Goal: Transaction & Acquisition: Purchase product/service

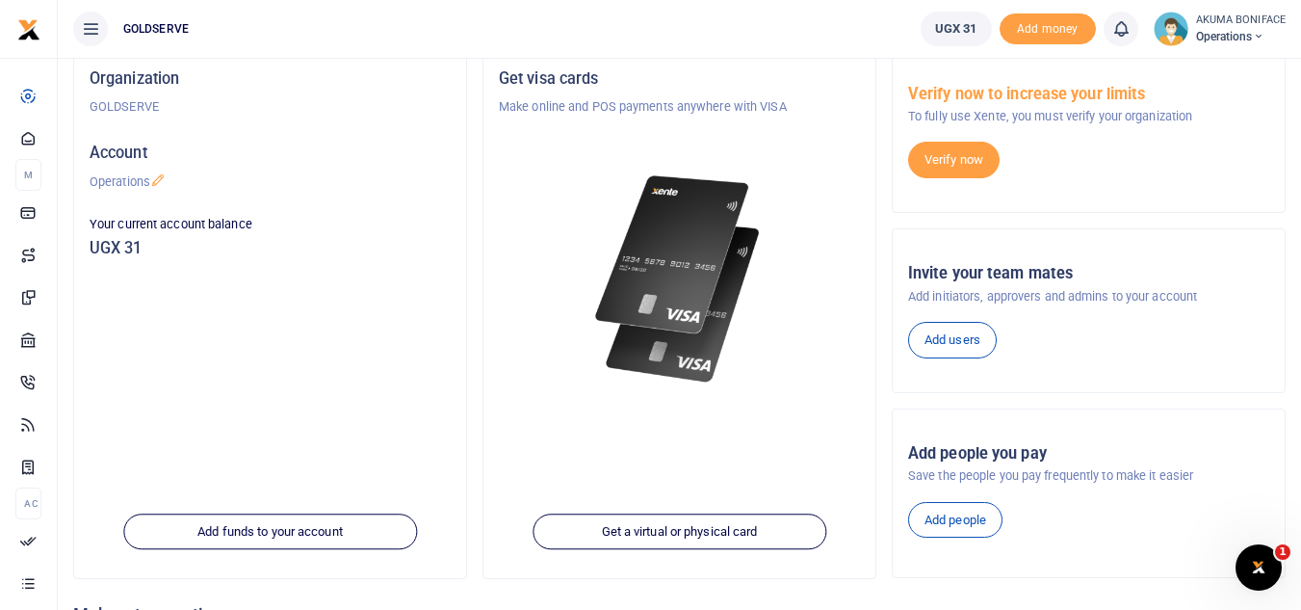
scroll to position [119, 0]
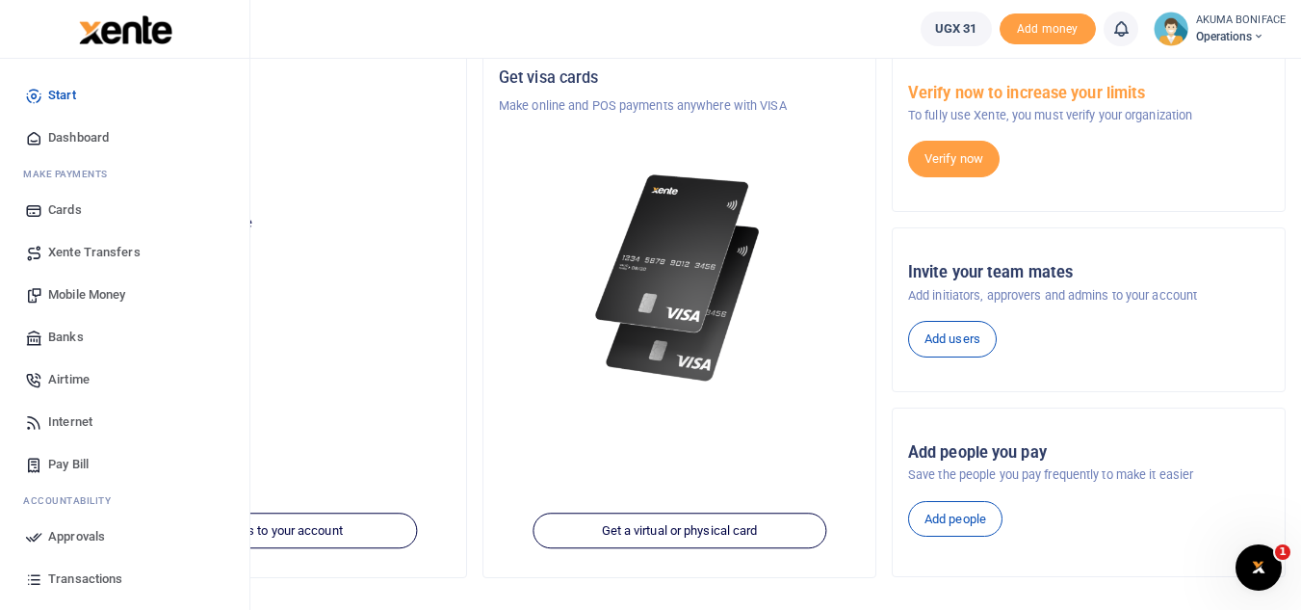
click at [64, 289] on span "Mobile Money" at bounding box center [86, 294] width 77 height 19
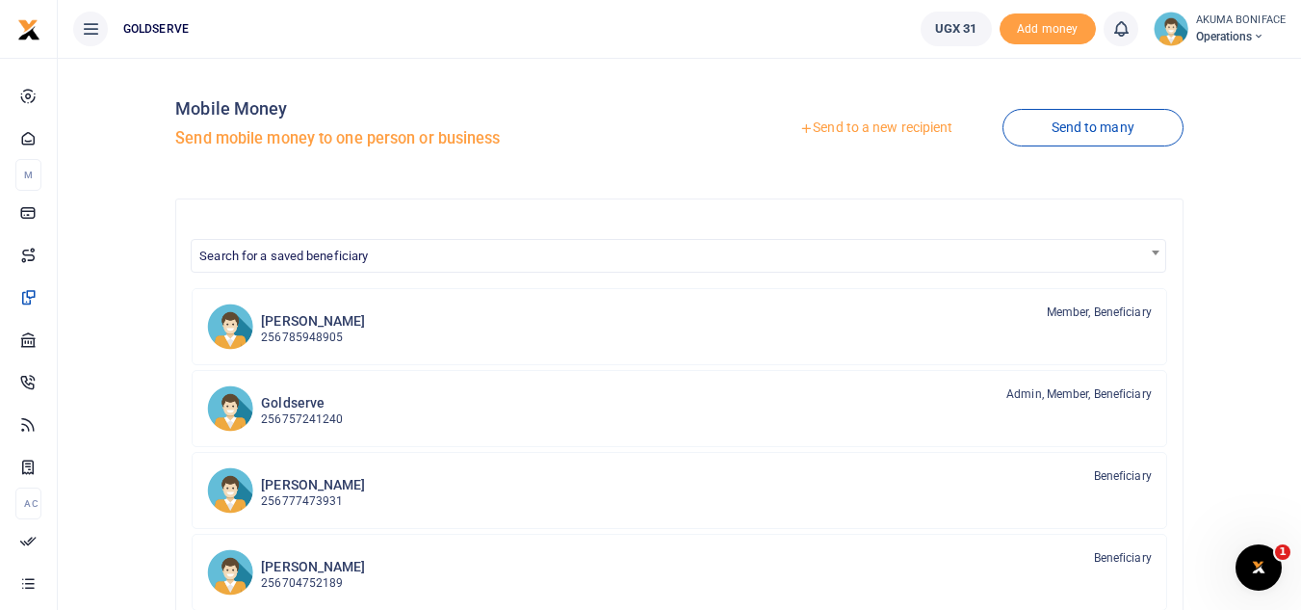
click at [835, 127] on link "Send to a new recipient" at bounding box center [875, 128] width 251 height 35
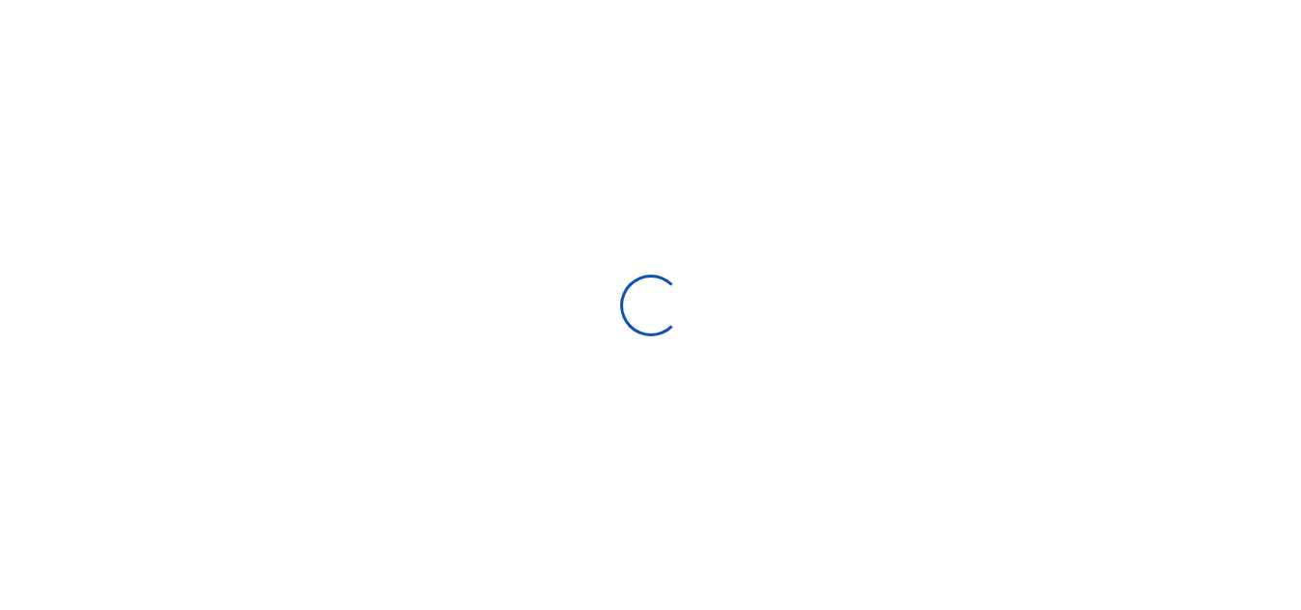
select select "Loading bundles"
select select
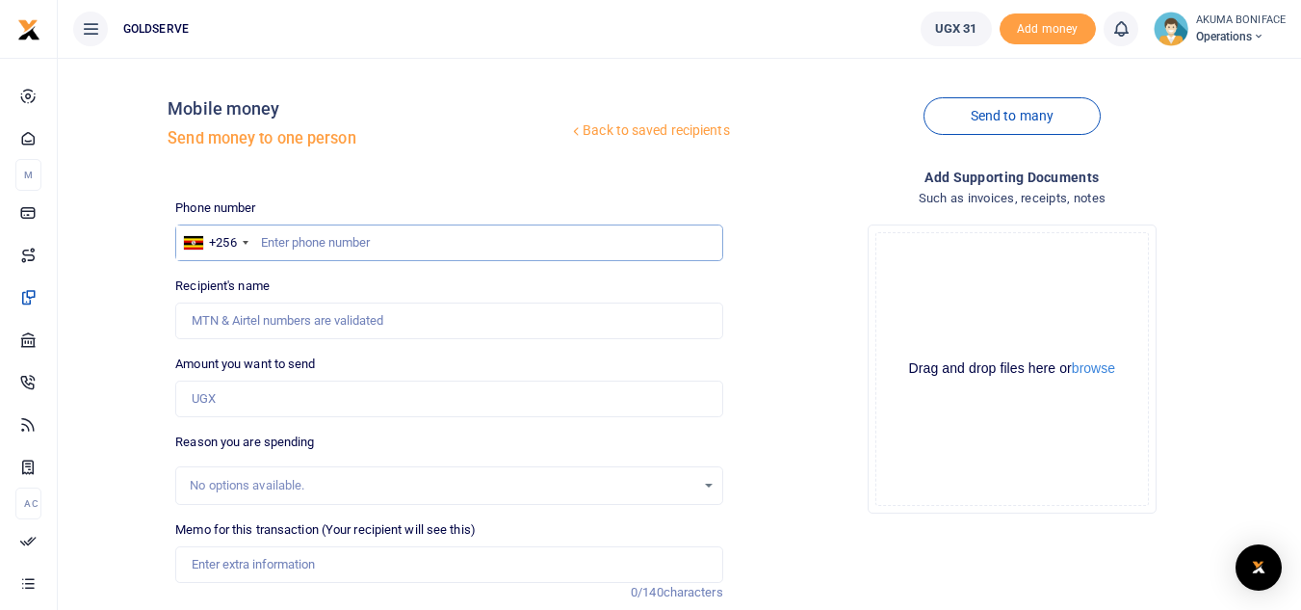
click at [496, 249] on input "text" at bounding box center [448, 242] width 547 height 37
type input "0781199901"
type input "[PERSON_NAME]"
type input "0781199901"
click at [222, 401] on input "Amount you want to send" at bounding box center [448, 398] width 547 height 37
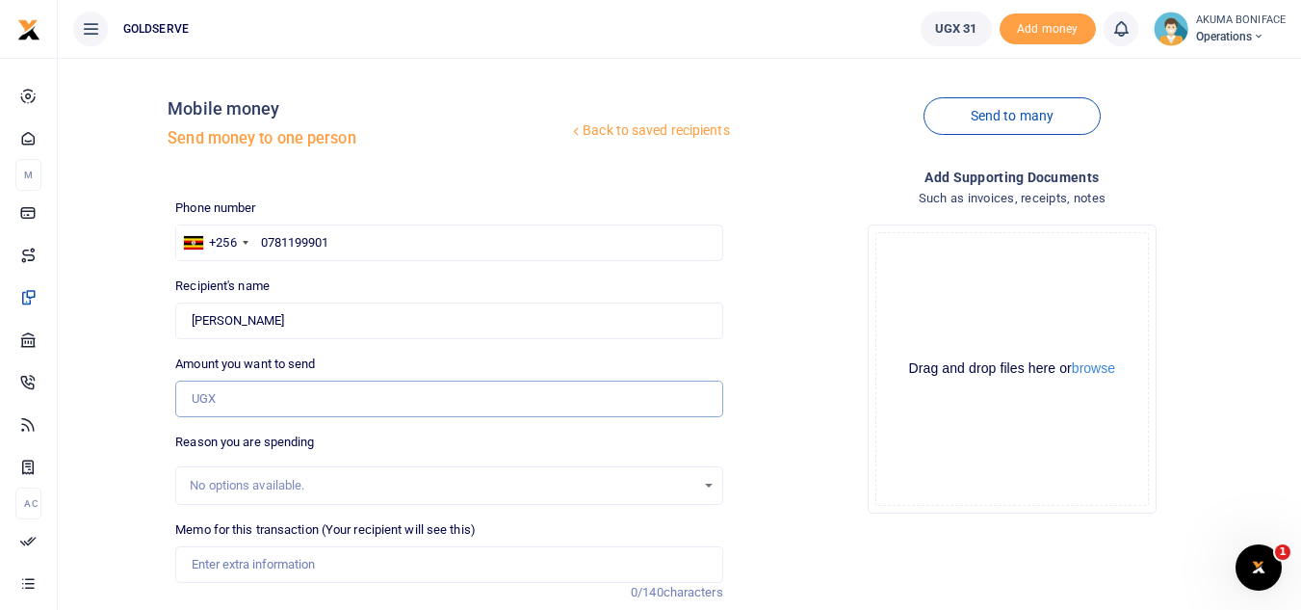
scroll to position [79, 0]
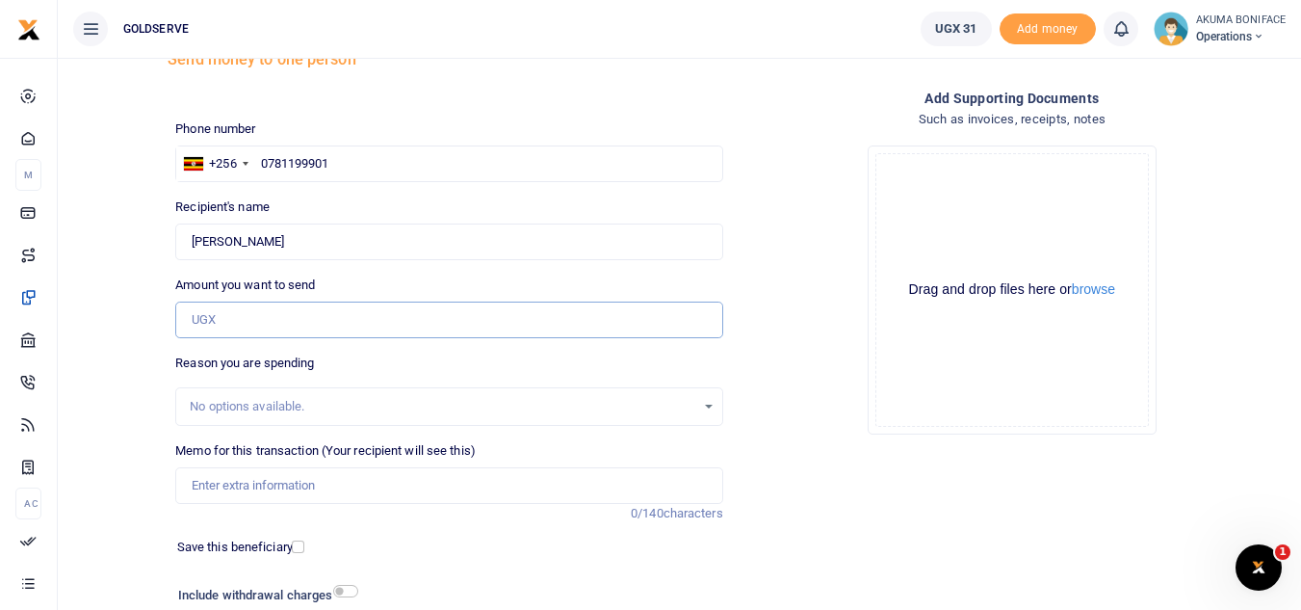
click at [354, 318] on input "Amount you want to send" at bounding box center [448, 320] width 547 height 37
click at [218, 328] on input "Amount you want to send" at bounding box center [448, 320] width 547 height 37
type input "350,000"
click at [809, 433] on div "Drop your files here Drag and drop files here or browse Powered by Uppy" at bounding box center [1012, 290] width 547 height 320
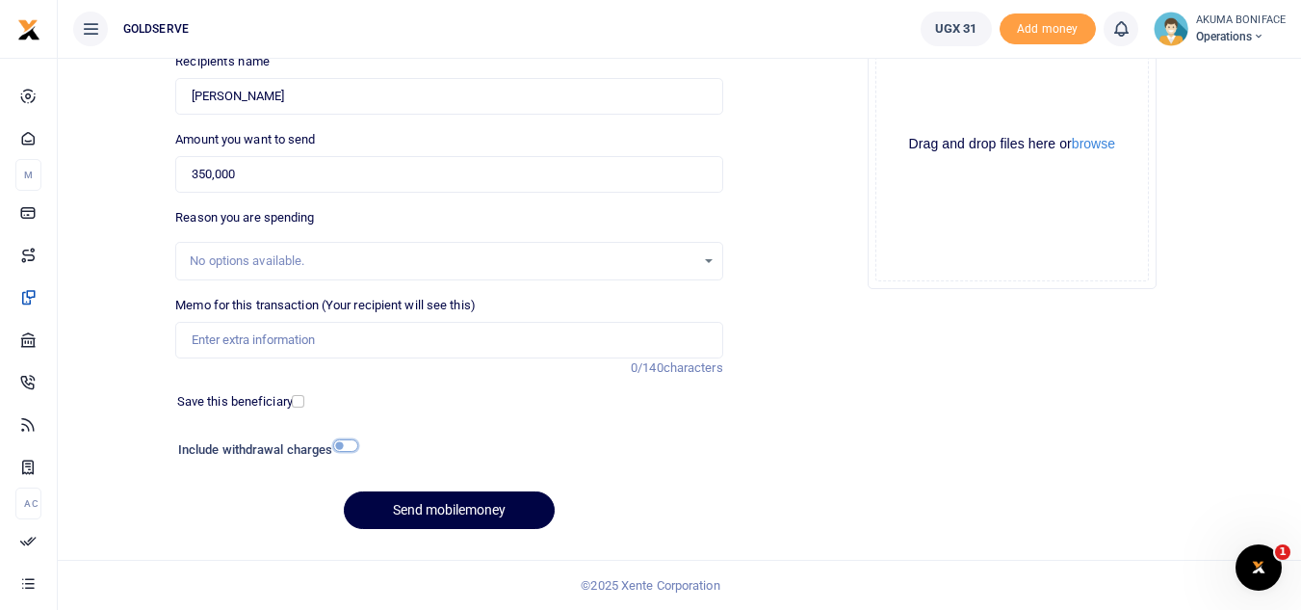
click at [344, 448] on input "checkbox" at bounding box center [345, 445] width 25 height 13
checkbox input "true"
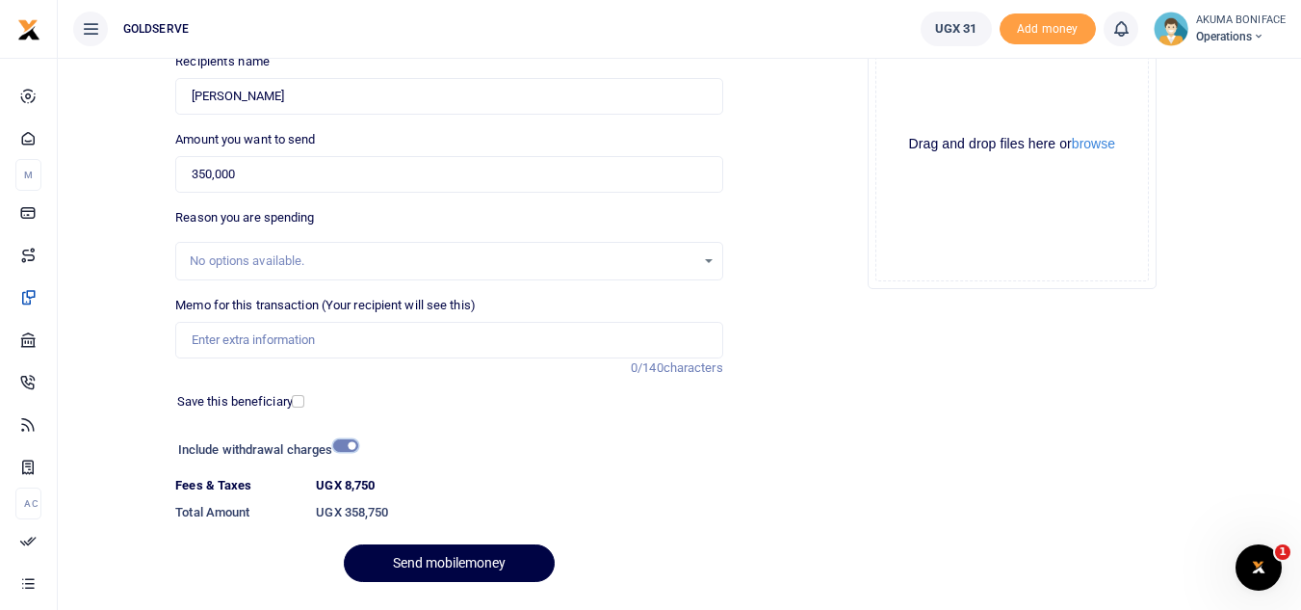
scroll to position [277, 0]
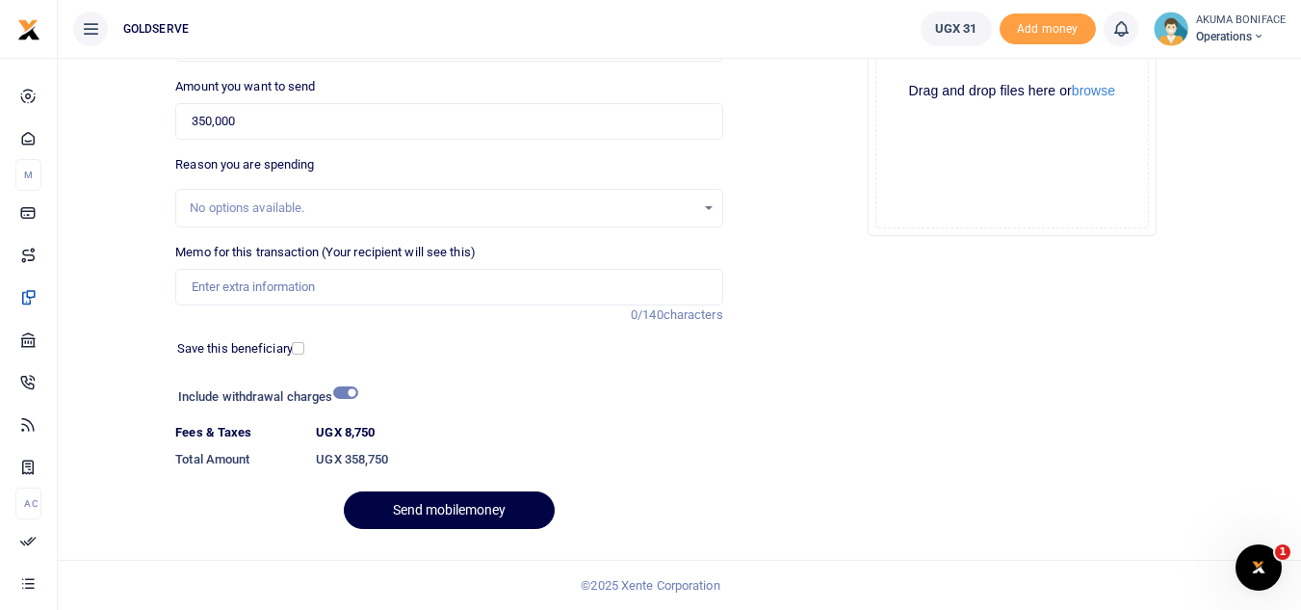
click at [376, 459] on h6 "UGX 358,750" at bounding box center [519, 459] width 406 height 15
drag, startPoint x: 394, startPoint y: 461, endPoint x: 344, endPoint y: 460, distance: 50.1
click at [344, 460] on h6 "UGX 358,750" at bounding box center [519, 459] width 406 height 15
copy h6 "358,750"
